Goal: Task Accomplishment & Management: Complete application form

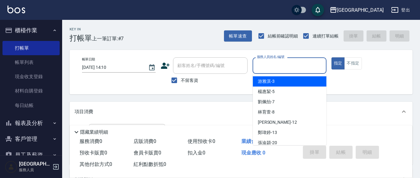
click at [267, 70] on input "服務人員姓名/編號" at bounding box center [289, 65] width 68 height 11
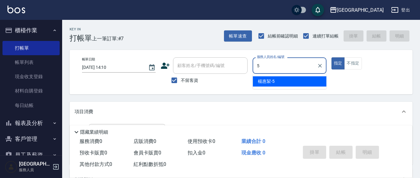
type input "5"
type button "true"
type input "[PERSON_NAME]5"
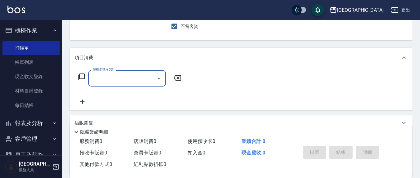
scroll to position [65, 0]
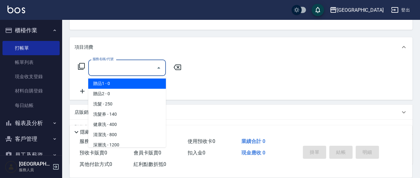
click at [139, 66] on input "服務名稱/代號" at bounding box center [122, 67] width 63 height 11
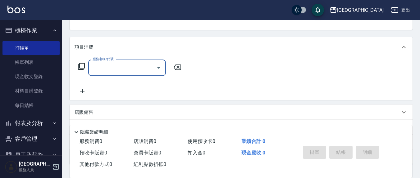
drag, startPoint x: 145, startPoint y: 68, endPoint x: 141, endPoint y: 70, distance: 4.6
click at [144, 68] on input "服務名稱/代號" at bounding box center [122, 67] width 63 height 11
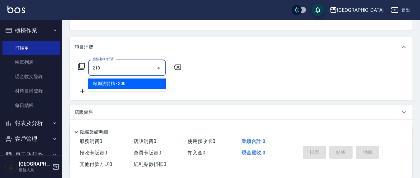
type input "歐娜洗髮精(210)"
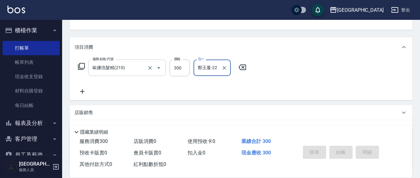
type input "鄭玉蔓-22"
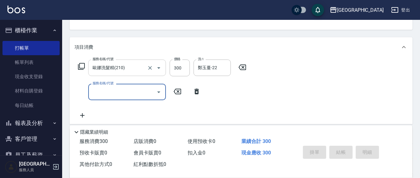
type input "[DATE] 17:29"
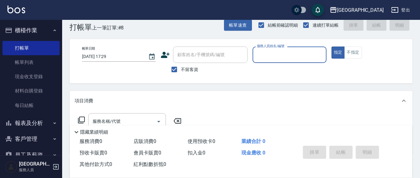
scroll to position [0, 0]
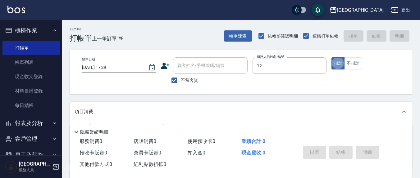
type input "[PERSON_NAME]-12"
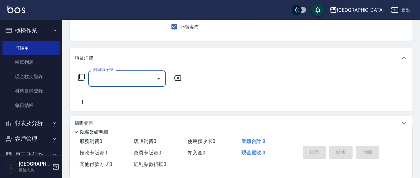
scroll to position [65, 0]
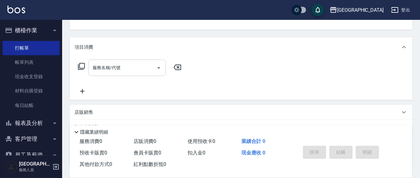
click at [142, 59] on div "服務名稱/代號 服務名稱/代號" at bounding box center [241, 78] width 343 height 43
click at [131, 73] on div "服務名稱/代號" at bounding box center [127, 68] width 78 height 16
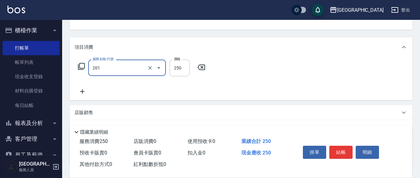
type input "洗髮(201)"
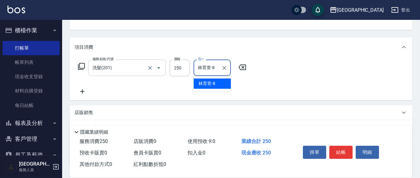
type input "林育萱-8"
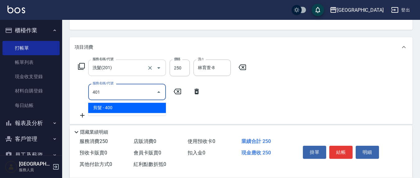
type input "剪髮(401)"
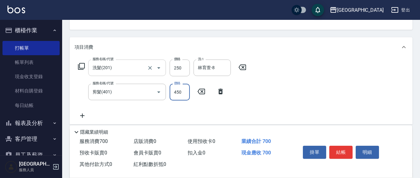
type input "450"
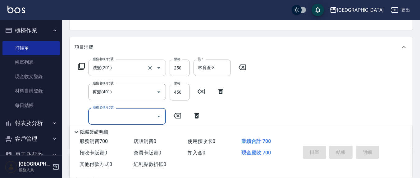
type input "[DATE] 17:30"
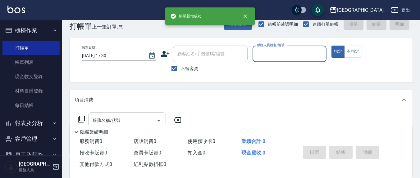
scroll to position [0, 0]
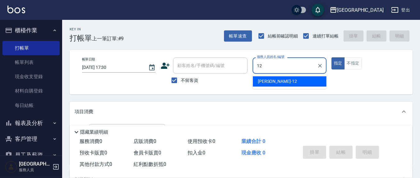
type input "[PERSON_NAME]-12"
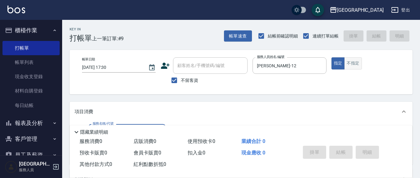
click at [358, 63] on button "不指定" at bounding box center [352, 63] width 17 height 12
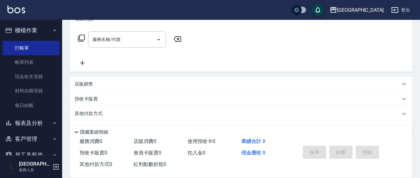
scroll to position [109, 0]
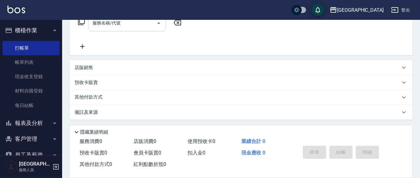
click at [139, 28] on input "服務名稱/代號" at bounding box center [122, 23] width 63 height 11
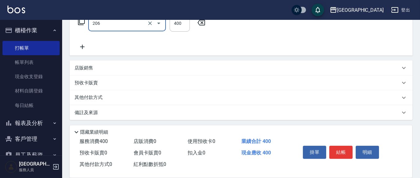
type input "健康洗(206)"
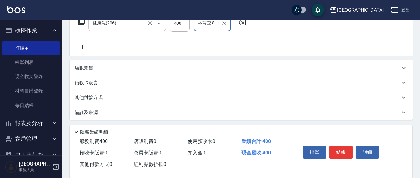
type input "林育萱-8"
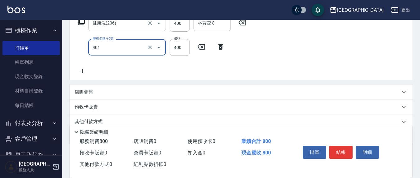
type input "剪髮(401)"
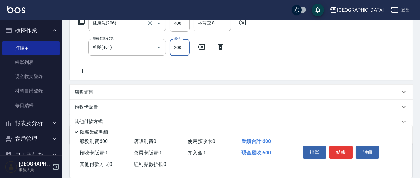
type input "200"
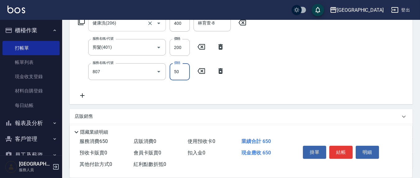
type input "TG護髮素(潤絲)(807)"
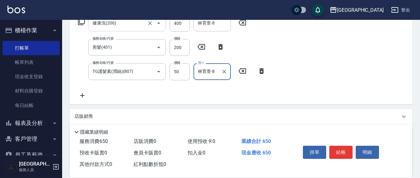
type input "林育萱-8"
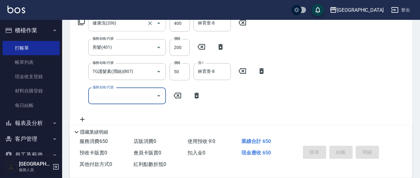
type button "false"
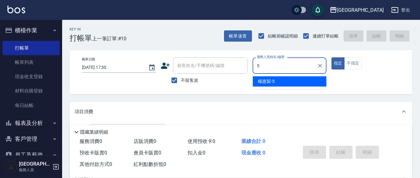
type input "[PERSON_NAME]5"
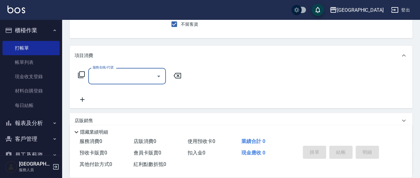
scroll to position [65, 0]
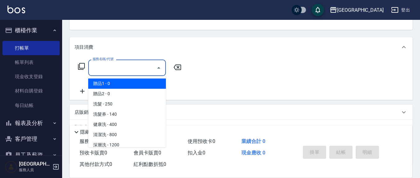
click at [141, 70] on input "服務名稱/代號" at bounding box center [122, 67] width 63 height 11
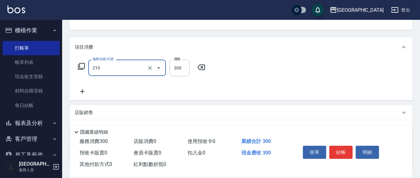
type input "歐娜洗髮精(210)"
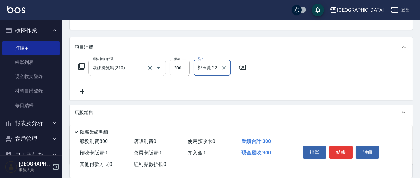
type input "鄭玉蔓-22"
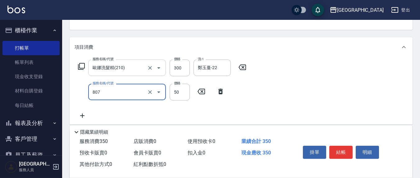
type input "TG護髮素(潤絲)(807)"
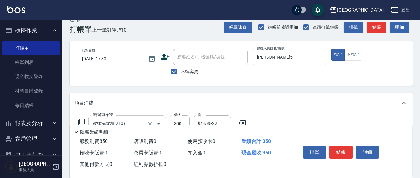
scroll to position [0, 0]
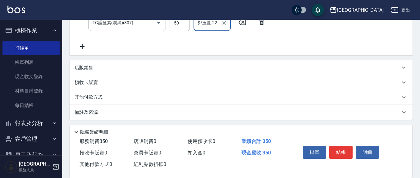
type input "鄭玉蔓-22"
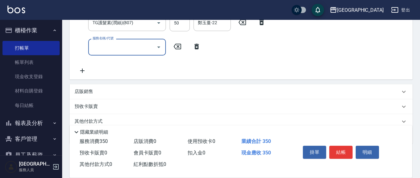
scroll to position [127, 0]
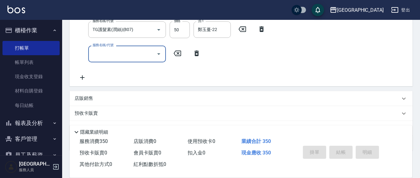
type input "[DATE] 17:31"
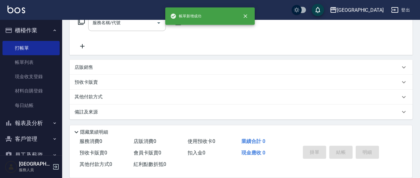
scroll to position [0, 0]
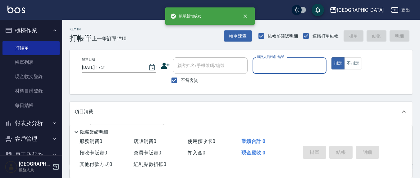
click at [331, 57] on button "指定" at bounding box center [337, 63] width 13 height 12
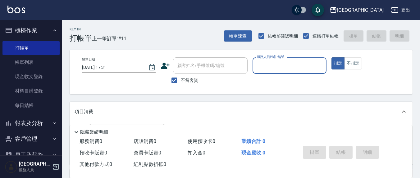
drag, startPoint x: 175, startPoint y: 81, endPoint x: 186, endPoint y: 69, distance: 15.8
click at [175, 81] on input "不留客資" at bounding box center [174, 80] width 13 height 13
checkbox input "false"
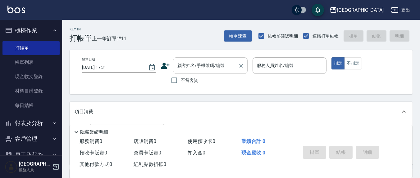
click at [190, 67] on div "顧客姓名/手機號碼/編號 顧客姓名/手機號碼/編號" at bounding box center [210, 65] width 75 height 16
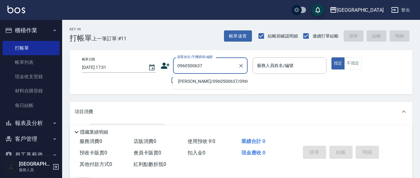
click at [195, 83] on li "[PERSON_NAME]/0960500637/0960500637" at bounding box center [210, 81] width 75 height 10
type input "[PERSON_NAME]/0960500637/0960500637"
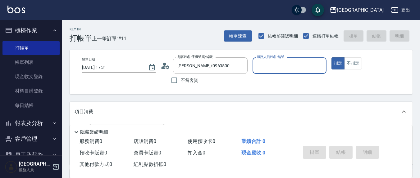
click at [262, 65] on input "服務人員姓名/編號" at bounding box center [289, 65] width 68 height 11
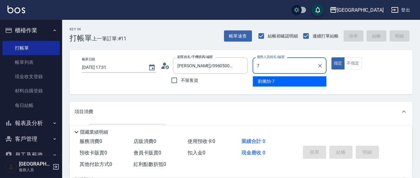
type input "[PERSON_NAME]7"
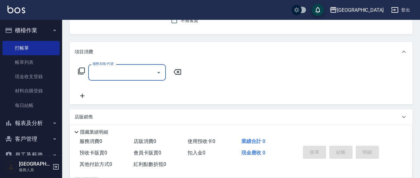
scroll to position [65, 0]
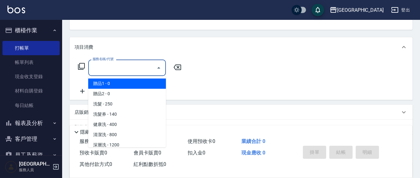
click at [108, 68] on input "服務名稱/代號" at bounding box center [122, 67] width 63 height 11
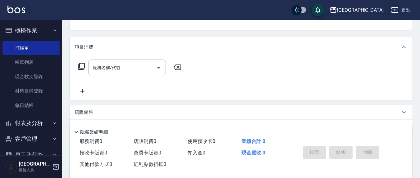
click at [79, 65] on icon at bounding box center [81, 66] width 7 height 7
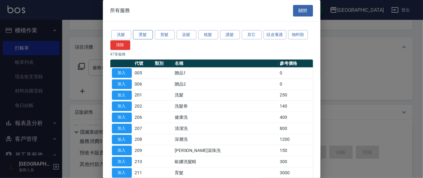
click at [141, 35] on button "燙髮" at bounding box center [143, 35] width 20 height 10
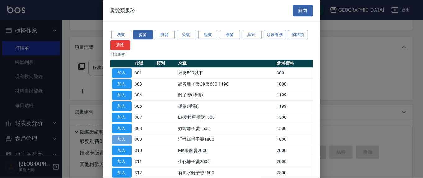
click at [123, 141] on button "加入" at bounding box center [122, 140] width 20 height 10
type input "活性碳離子燙1800(309)"
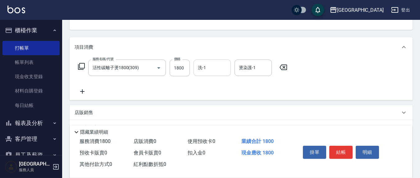
click at [221, 72] on input "洗-1" at bounding box center [212, 67] width 32 height 11
type input "游雅淇-3"
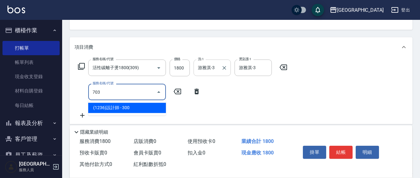
type input "(1236)設計師(703)"
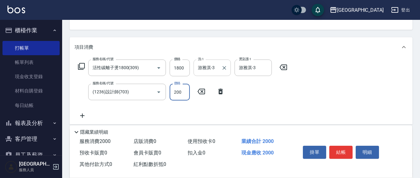
type input "200"
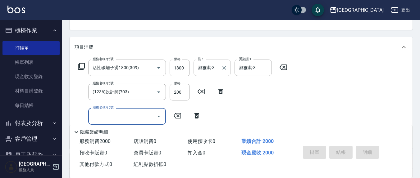
type input "[DATE] 17:32"
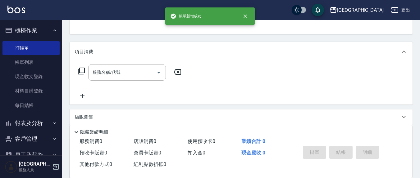
scroll to position [0, 0]
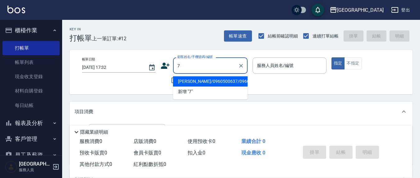
type input "[PERSON_NAME]/0960500637/0960500637"
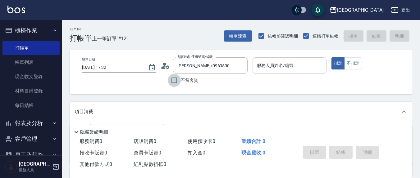
drag, startPoint x: 171, startPoint y: 80, endPoint x: 271, endPoint y: 70, distance: 99.9
click at [172, 79] on input "不留客資" at bounding box center [174, 80] width 13 height 13
checkbox input "true"
type input "[PERSON_NAME]/0966880372/"
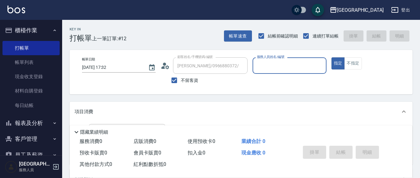
click at [275, 67] on input "服務人員姓名/編號" at bounding box center [289, 65] width 68 height 11
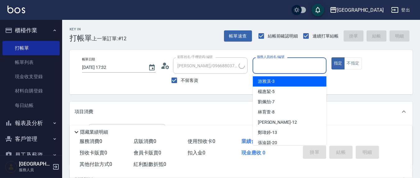
type input "7"
type input "[PERSON_NAME]色/0910951401/"
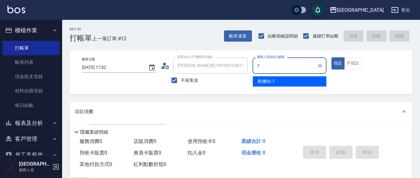
type input "[PERSON_NAME]7"
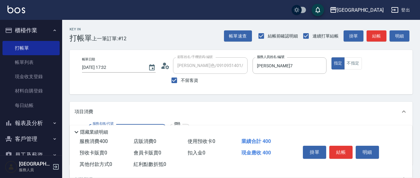
type input "剪髮(401)"
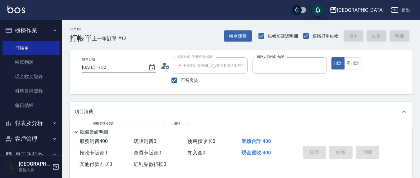
click at [331, 57] on button "指定" at bounding box center [337, 63] width 13 height 12
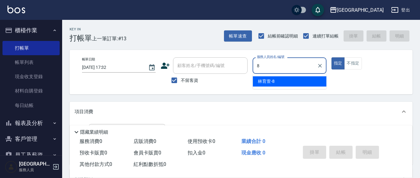
type input "林育萱-8"
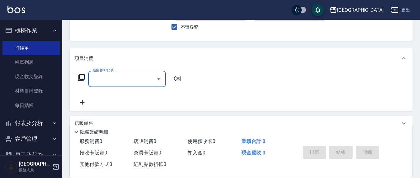
scroll to position [65, 0]
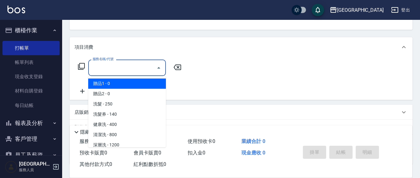
click at [141, 65] on input "服務名稱/代號" at bounding box center [122, 67] width 63 height 11
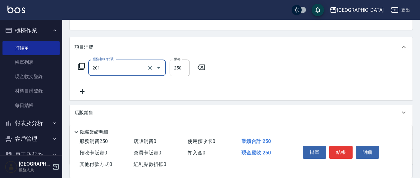
type input "洗髮(201)"
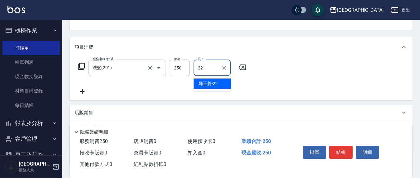
type input "鄭玉蔓-22"
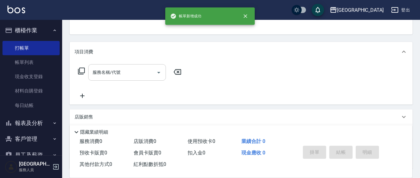
scroll to position [0, 0]
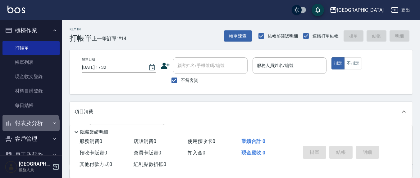
click at [30, 125] on button "報表及分析" at bounding box center [30, 123] width 57 height 16
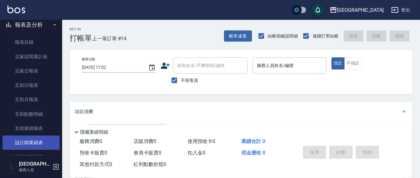
scroll to position [129, 0]
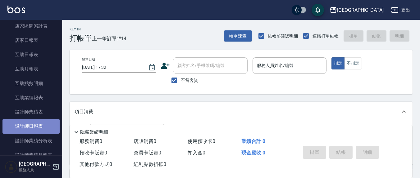
click at [41, 128] on link "設計師日報表" at bounding box center [30, 126] width 57 height 14
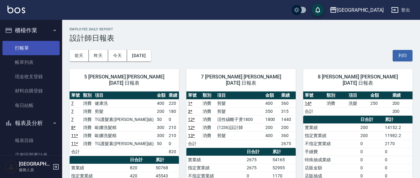
click at [26, 48] on link "打帳單" at bounding box center [30, 48] width 57 height 14
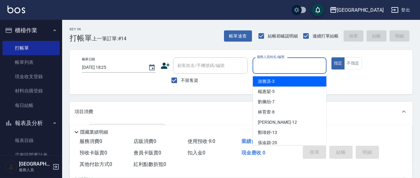
drag, startPoint x: 305, startPoint y: 65, endPoint x: 311, endPoint y: 61, distance: 7.0
click at [311, 61] on input "服務人員姓名/編號" at bounding box center [289, 65] width 68 height 11
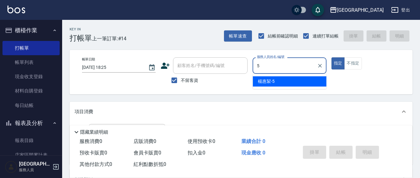
type input "5"
type button "true"
type input "[PERSON_NAME]5"
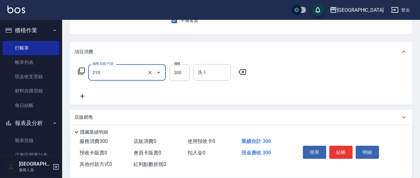
scroll to position [65, 0]
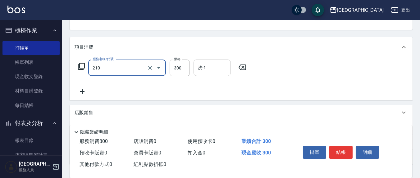
type input "歐娜洗髮精(210)"
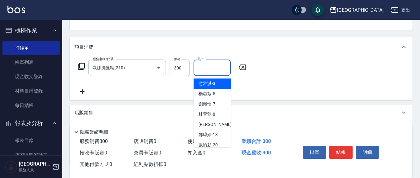
click at [214, 70] on input "洗-1" at bounding box center [212, 67] width 32 height 11
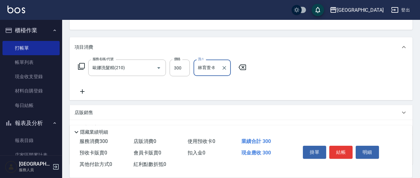
type input "林育萱-8"
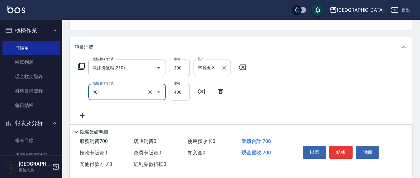
type input "剪髮(401)"
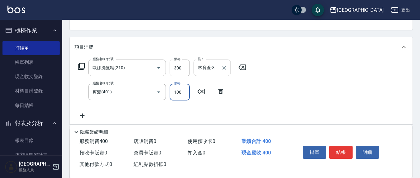
type input "100"
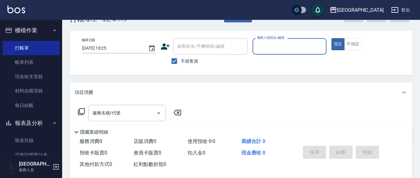
scroll to position [0, 0]
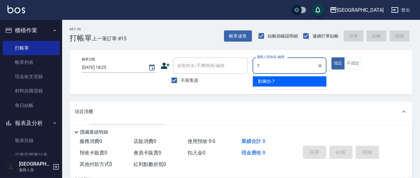
type input "[PERSON_NAME]7"
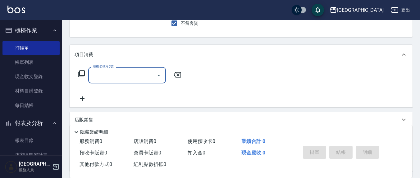
scroll to position [65, 0]
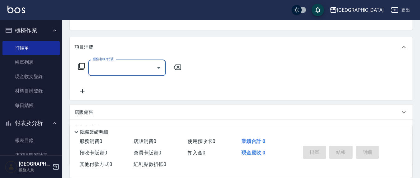
click at [132, 71] on input "服務名稱/代號" at bounding box center [122, 67] width 63 height 11
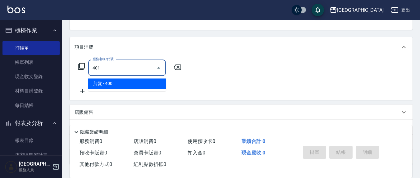
type input "剪髮(401)"
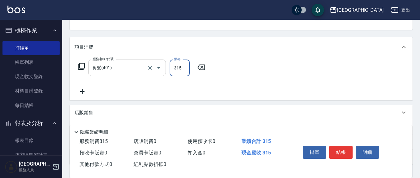
type input "315"
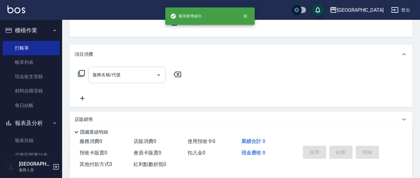
scroll to position [0, 0]
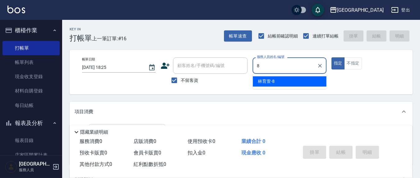
type input "林育萱-8"
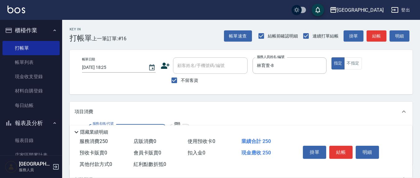
type input "洗髮(201)"
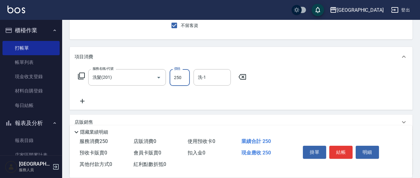
scroll to position [65, 0]
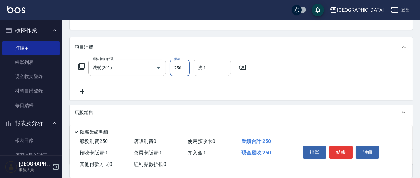
click at [218, 74] on div "洗-1" at bounding box center [211, 68] width 37 height 16
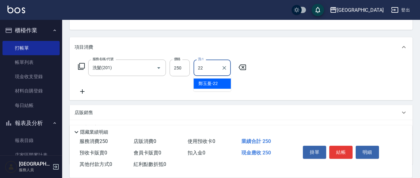
type input "鄭玉蔓-22"
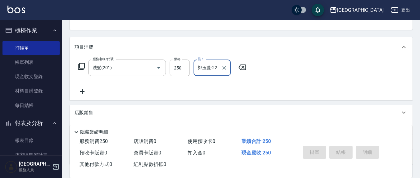
type input "[DATE] 18:26"
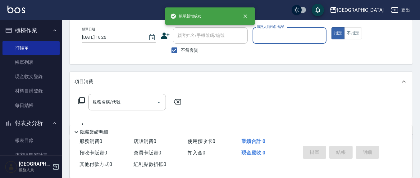
scroll to position [0, 0]
